Goal: Communication & Community: Participate in discussion

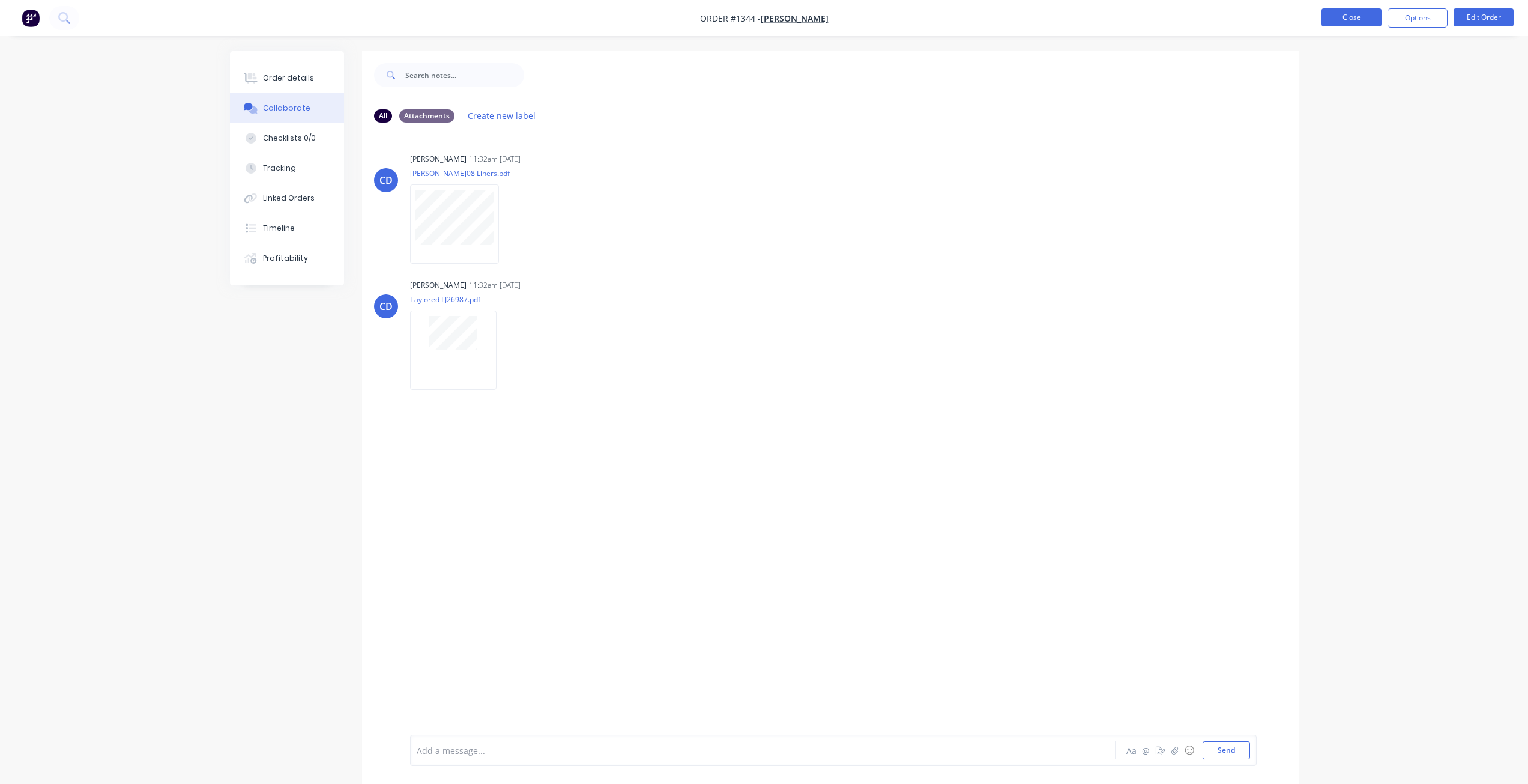
click at [1340, 15] on button "Close" at bounding box center [1351, 17] width 60 height 18
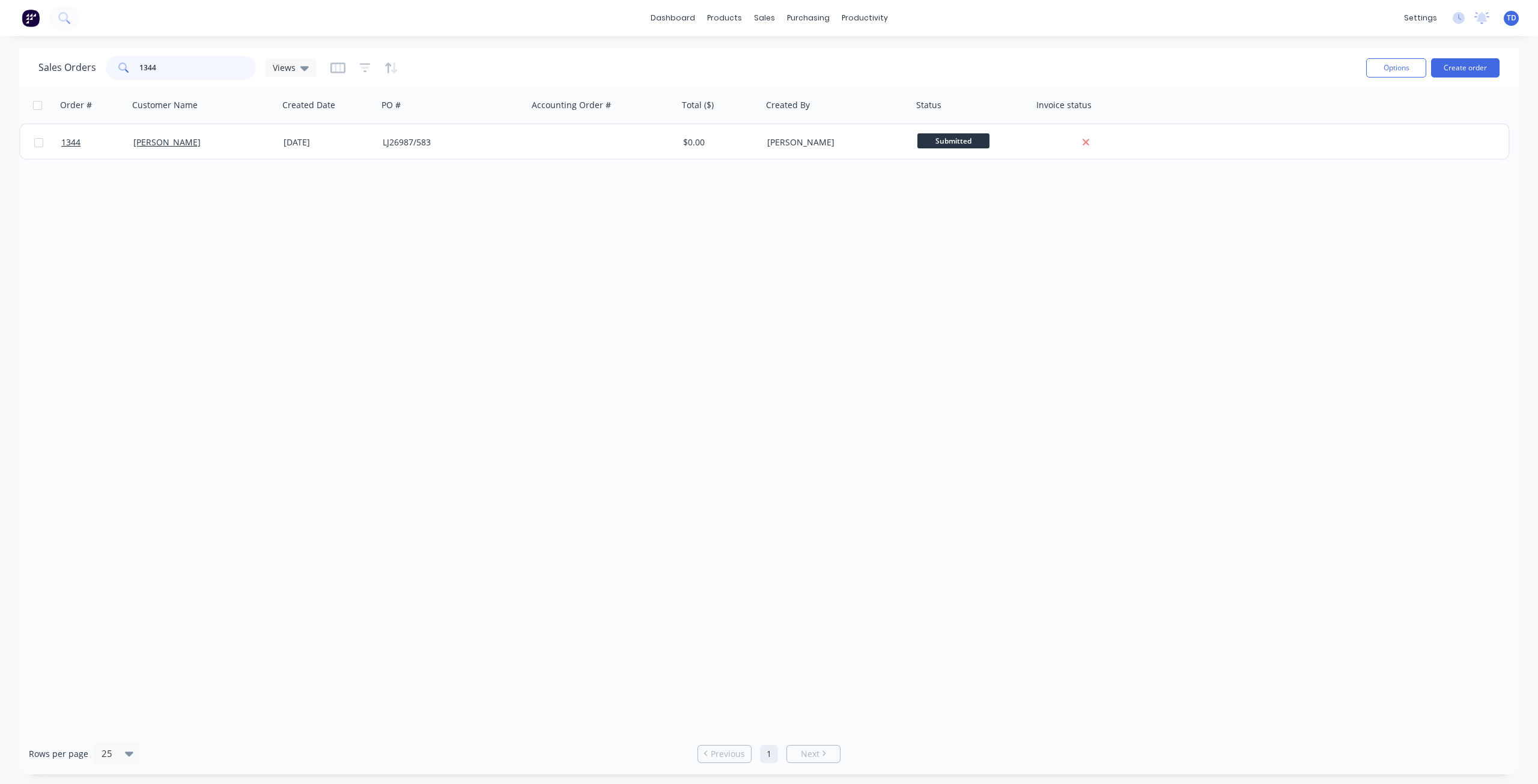
drag, startPoint x: 170, startPoint y: 69, endPoint x: 147, endPoint y: 59, distance: 25.1
click at [147, 59] on input "1344" at bounding box center [198, 67] width 117 height 24
click at [152, 71] on input "13331" at bounding box center [198, 67] width 117 height 24
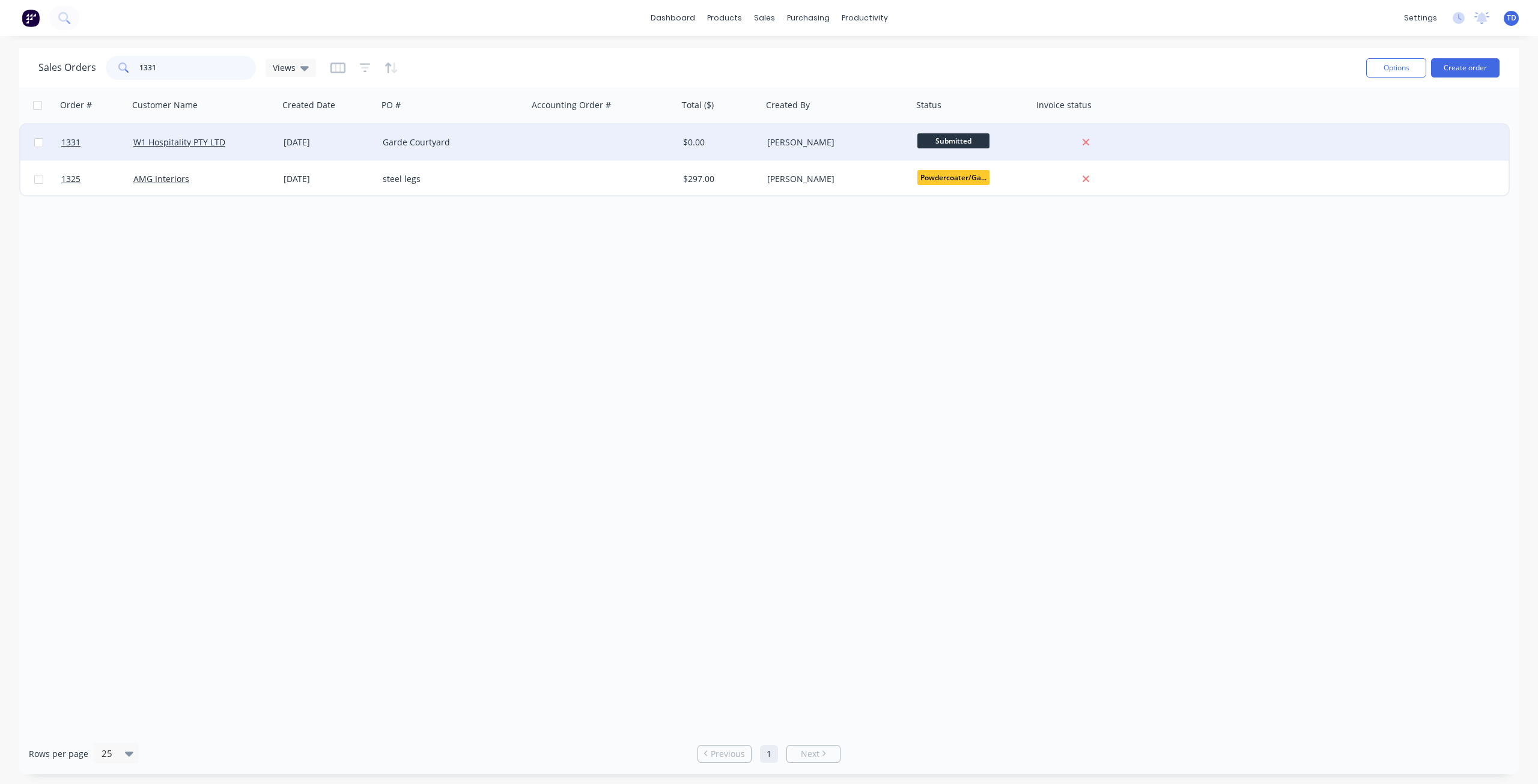
type input "1331"
click at [437, 142] on div "Garde Courtyard" at bounding box center [449, 142] width 133 height 12
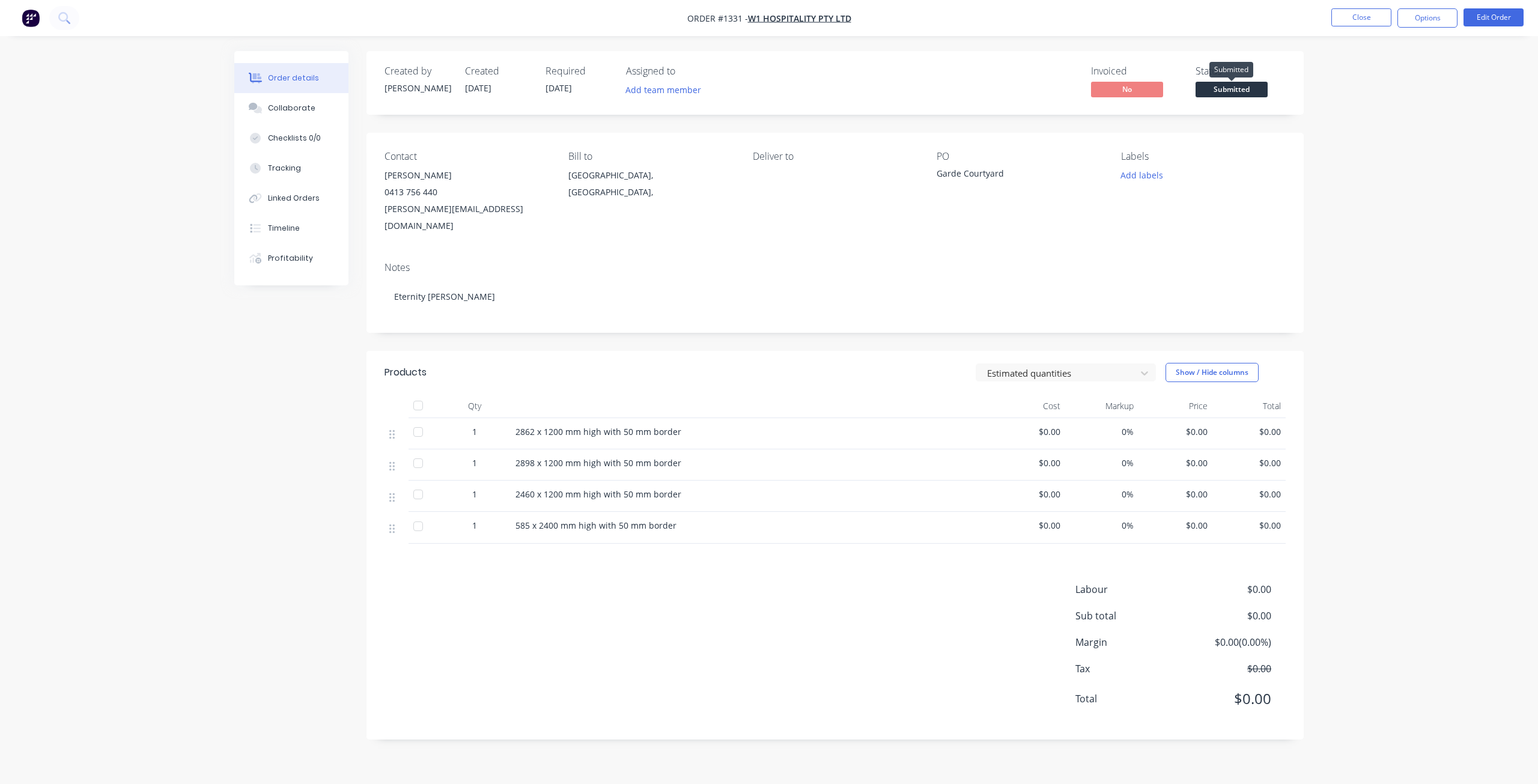
click at [1234, 91] on span "Submitted" at bounding box center [1232, 89] width 72 height 15
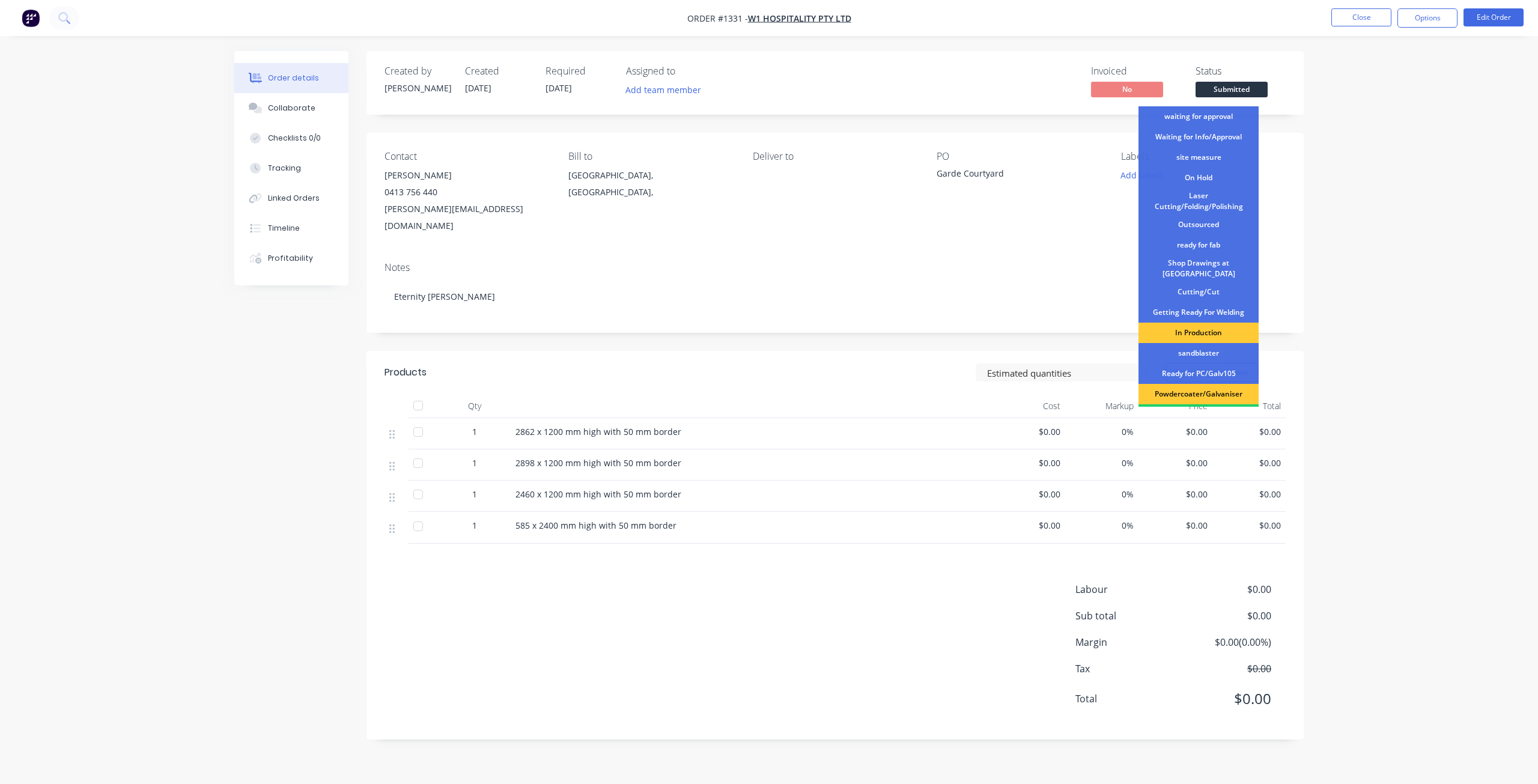
click at [1379, 121] on div "Order details Collaborate Checklists 0/0 Tracking Linked Orders Timeline Profit…" at bounding box center [769, 392] width 1538 height 784
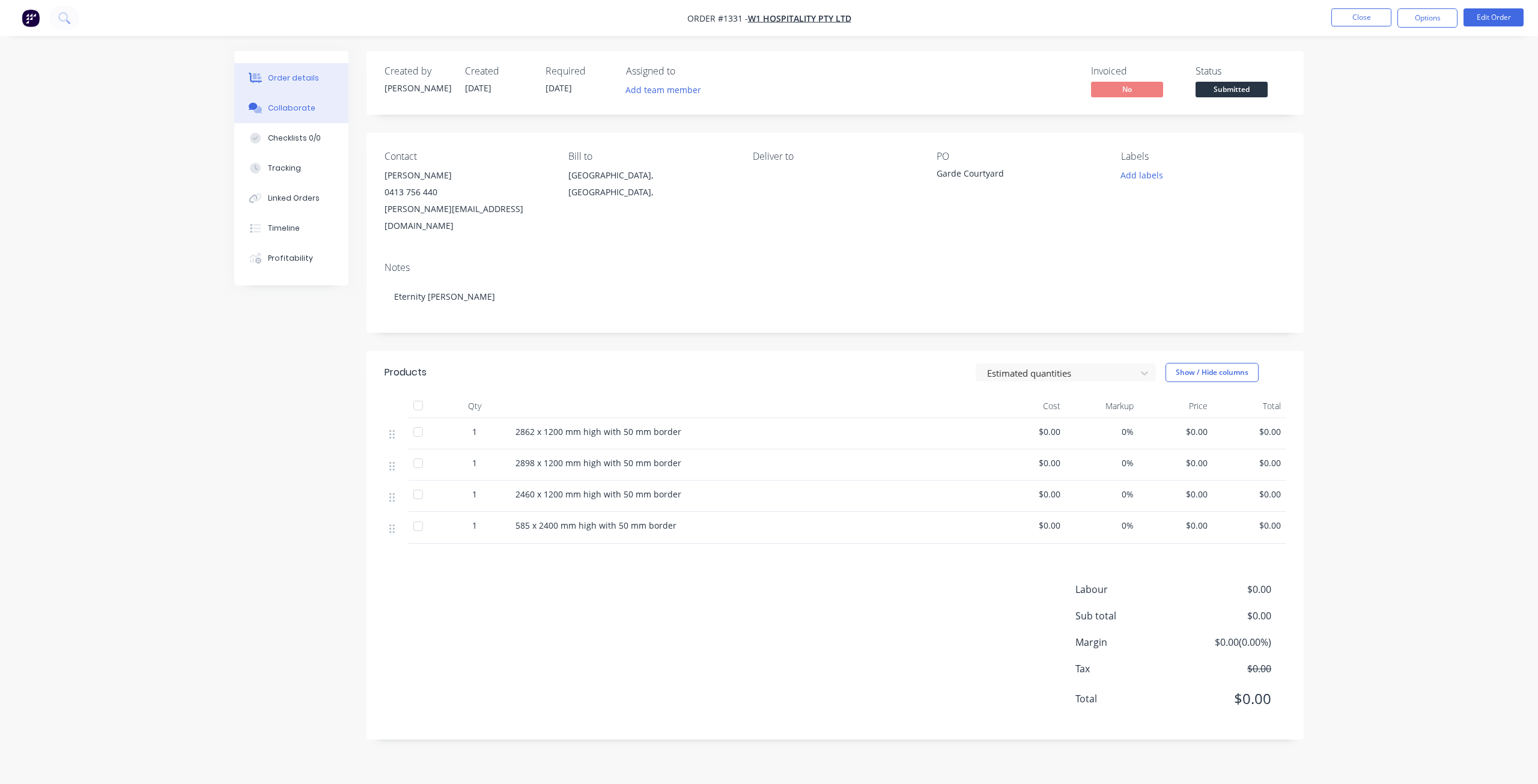
click at [290, 113] on div "Collaborate" at bounding box center [291, 108] width 47 height 11
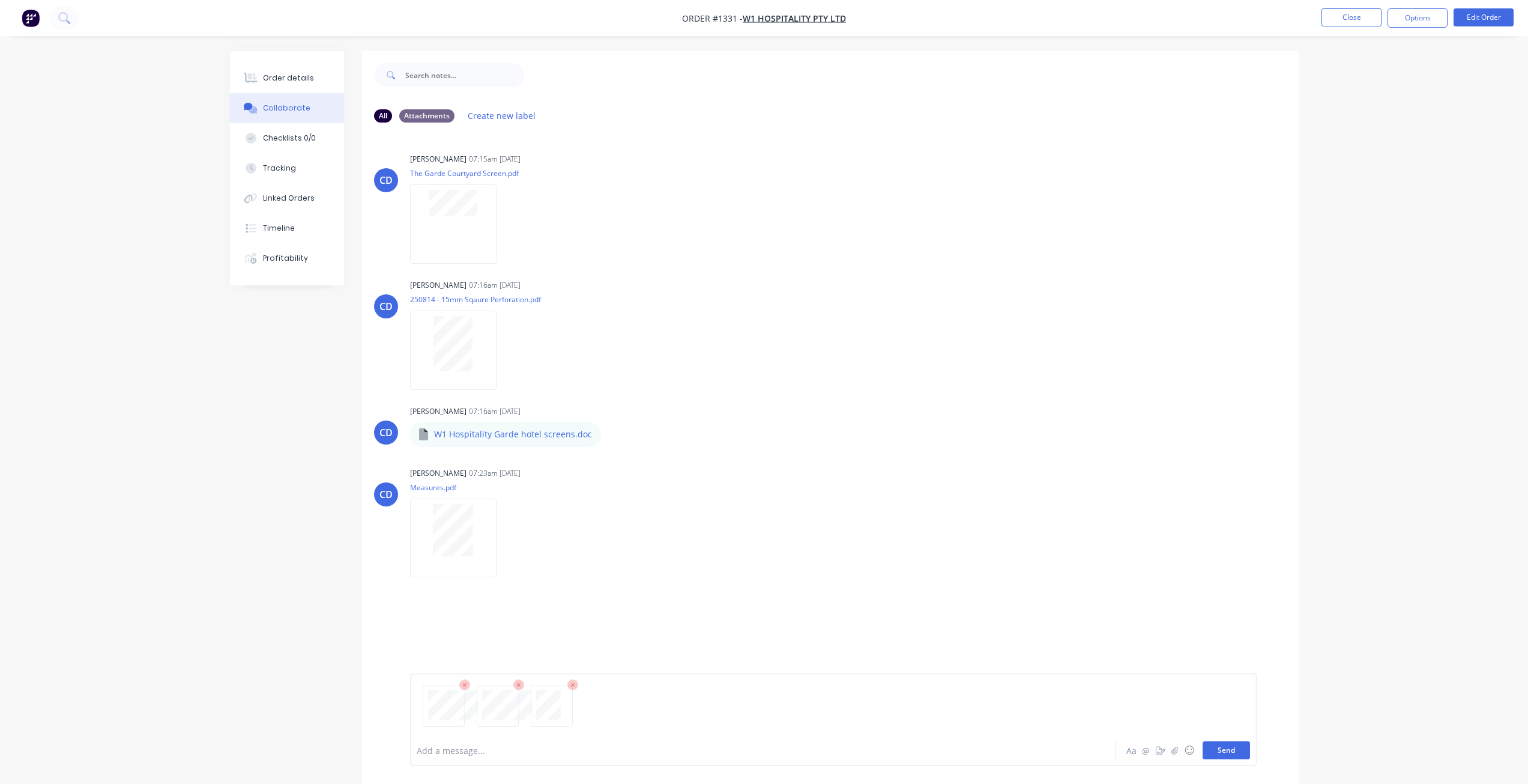
click at [1210, 742] on button "Send" at bounding box center [1227, 749] width 47 height 18
